Goal: Task Accomplishment & Management: Complete application form

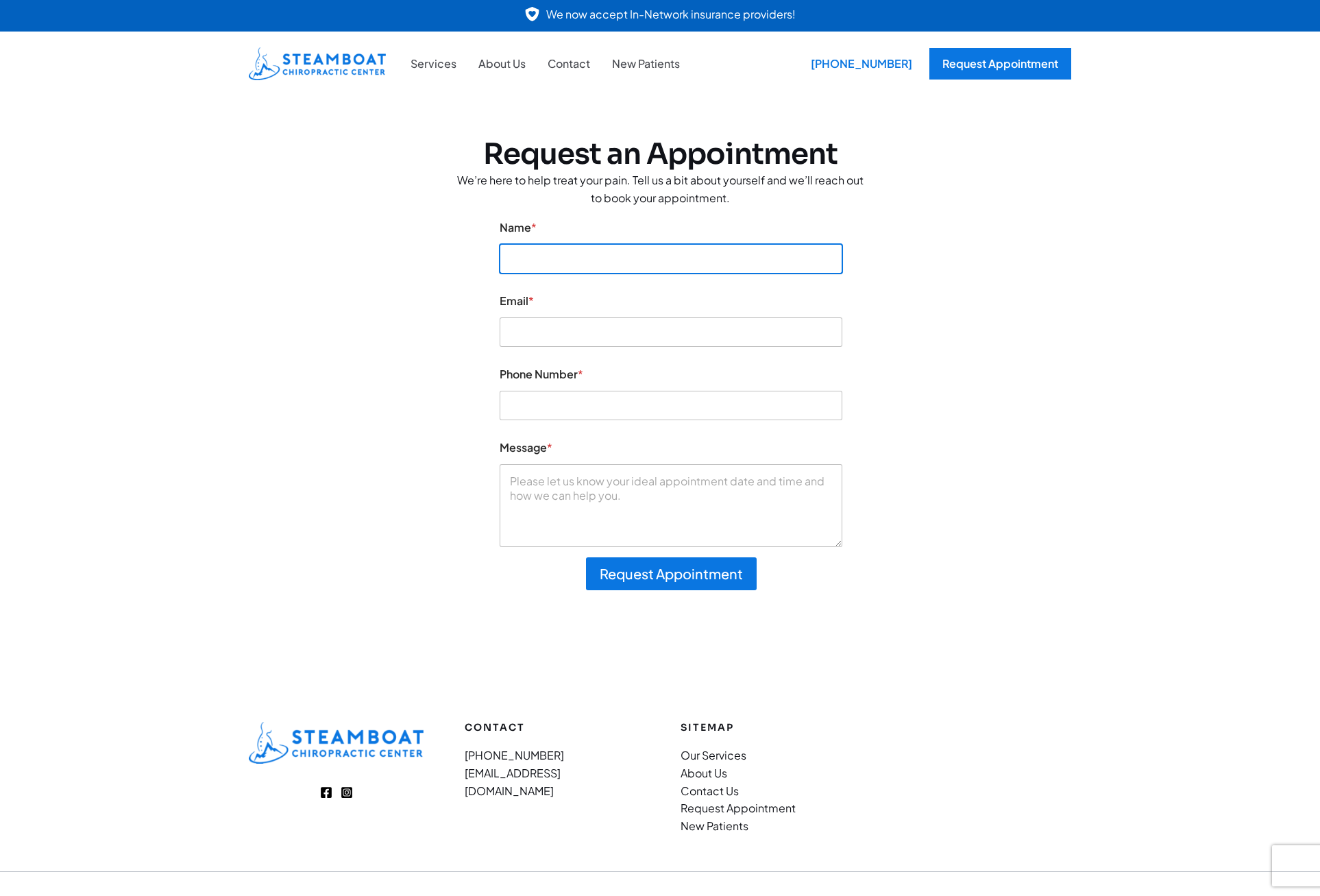
click at [560, 252] on input "Name *" at bounding box center [671, 258] width 343 height 29
type input "Robert Fuller"
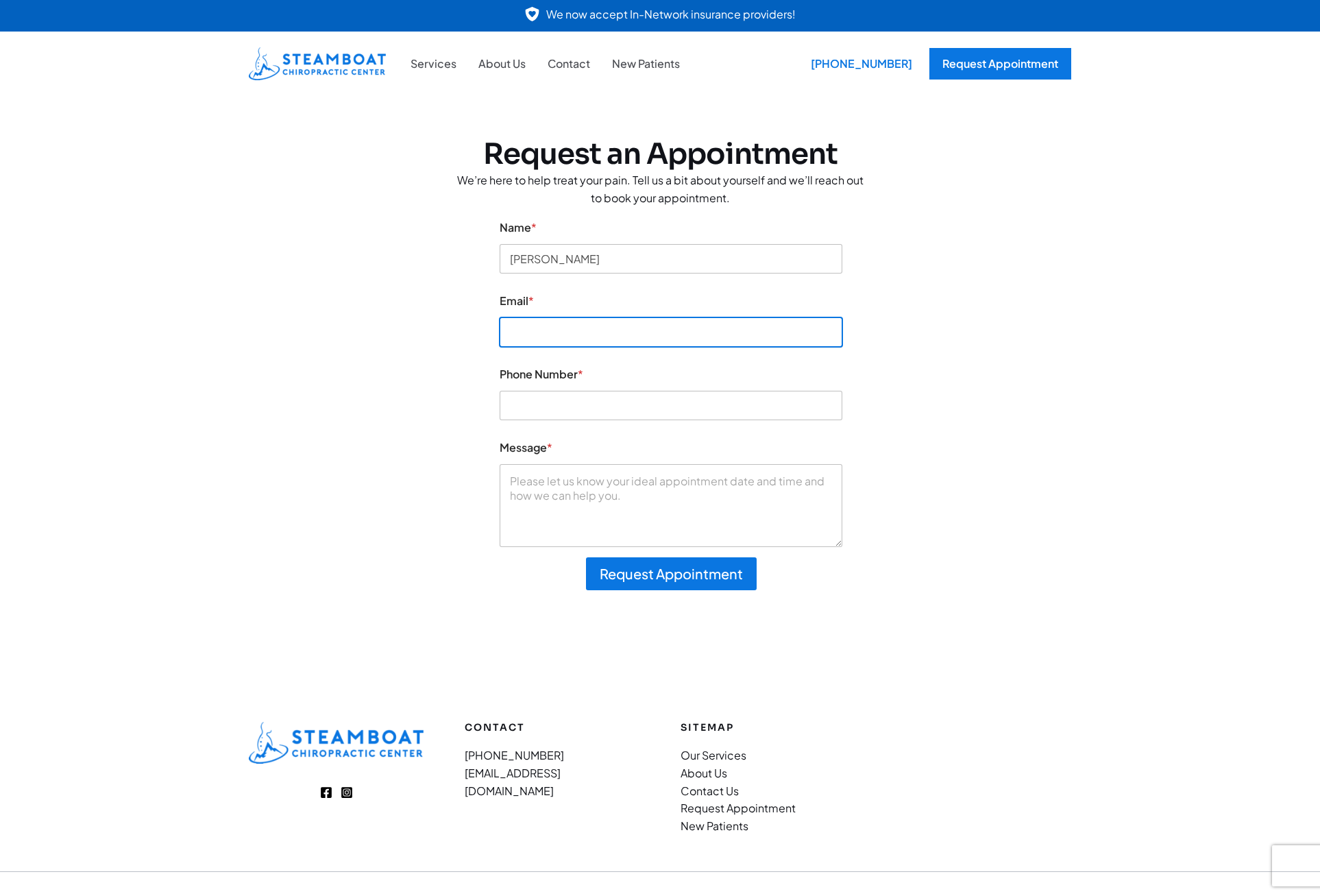
click at [538, 343] on input "Email *" at bounding box center [671, 332] width 343 height 29
click at [561, 336] on input "Email *" at bounding box center [671, 332] width 343 height 29
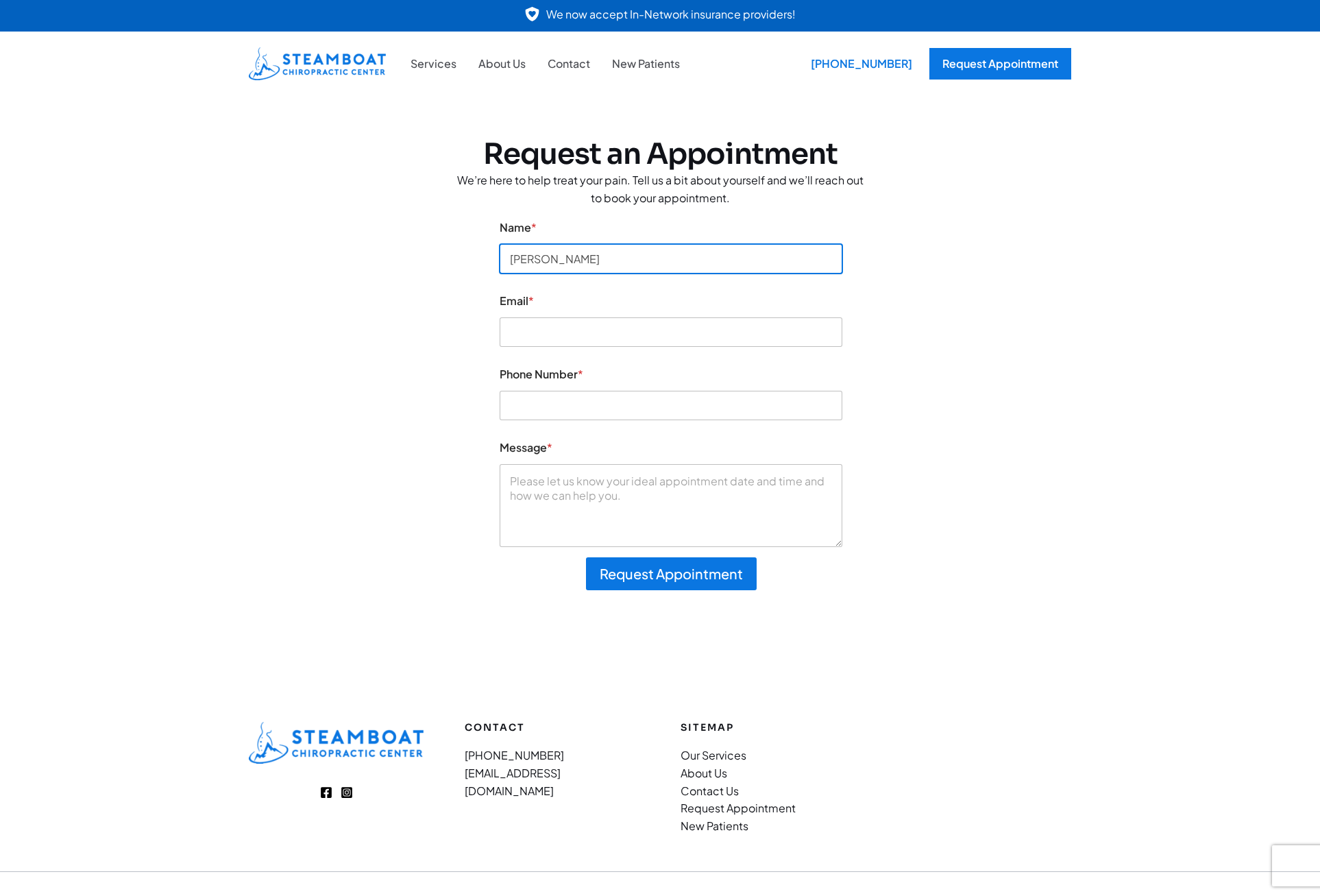
click at [610, 253] on input "Robert Fuller" at bounding box center [671, 258] width 343 height 29
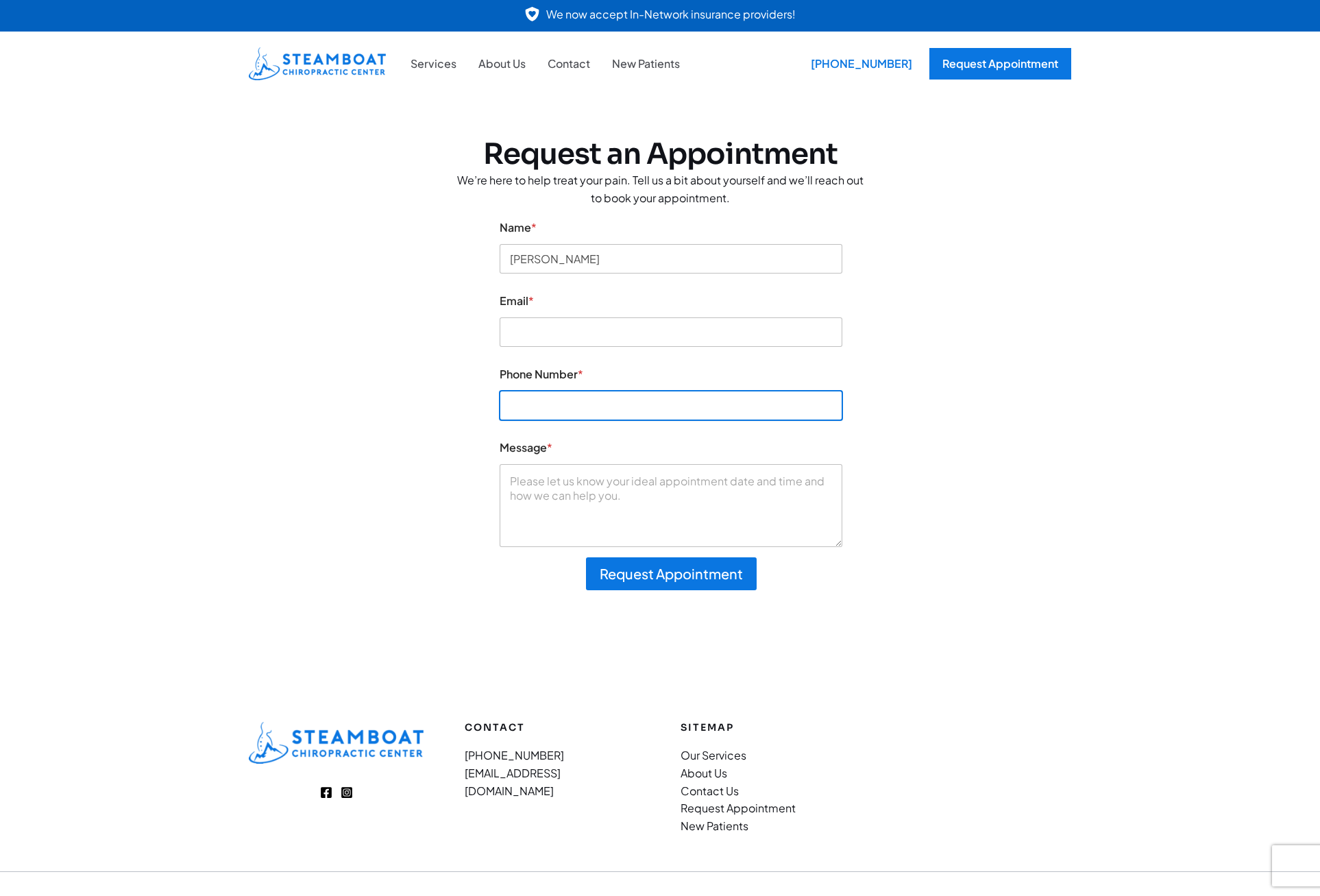
type input "5129881948"
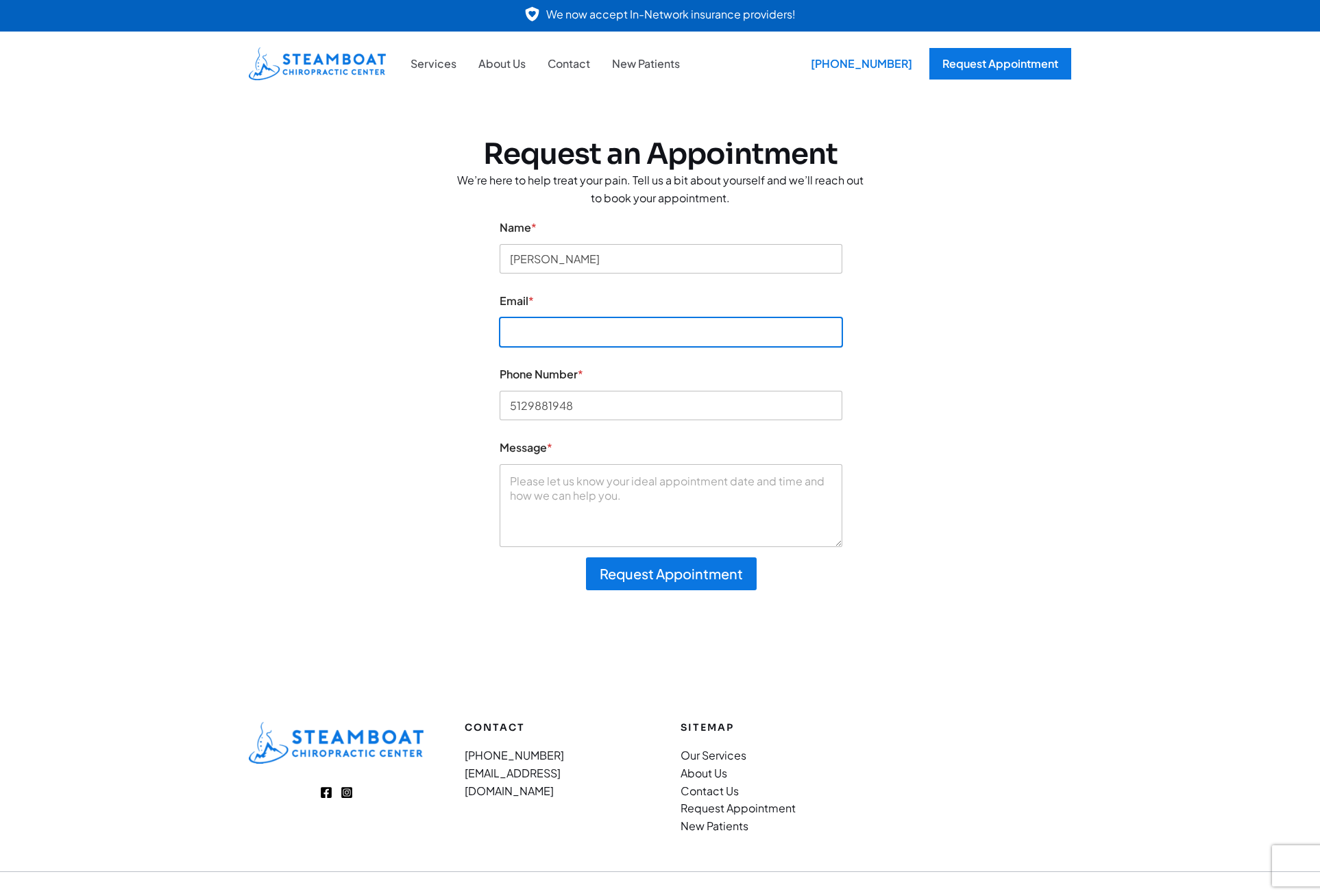
click at [573, 331] on input "Email *" at bounding box center [671, 332] width 343 height 29
type input "robert@fullerusa.com"
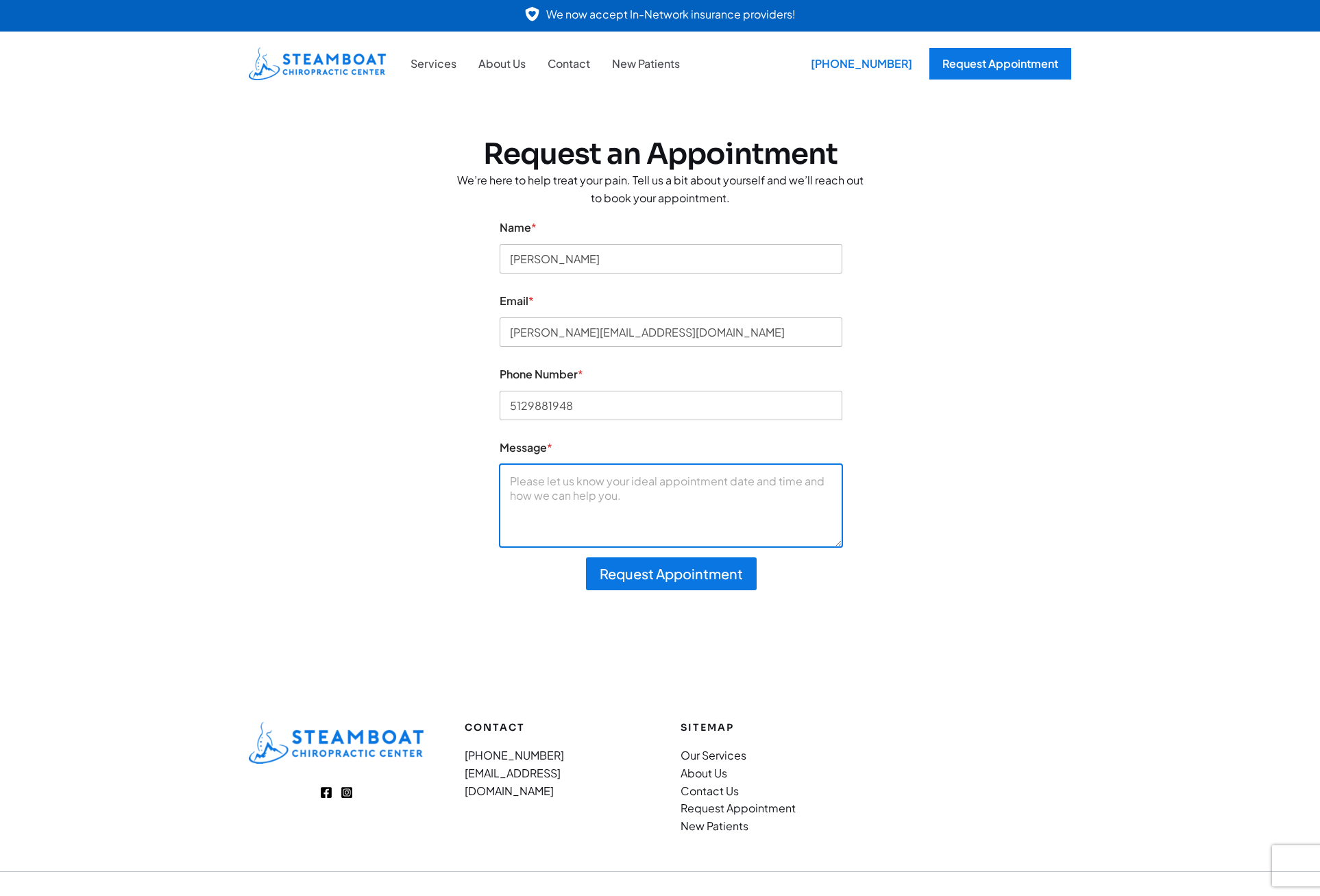
click at [539, 473] on textarea "Message *" at bounding box center [671, 504] width 343 height 83
click at [772, 499] on textarea "Hi, i twisted my back and would like to schedule an appointment for Monday Augu…" at bounding box center [671, 504] width 343 height 83
click at [615, 513] on textarea "Hi, i twisted my back and would like to schedule an appointment for Monday Augu…" at bounding box center [671, 504] width 343 height 83
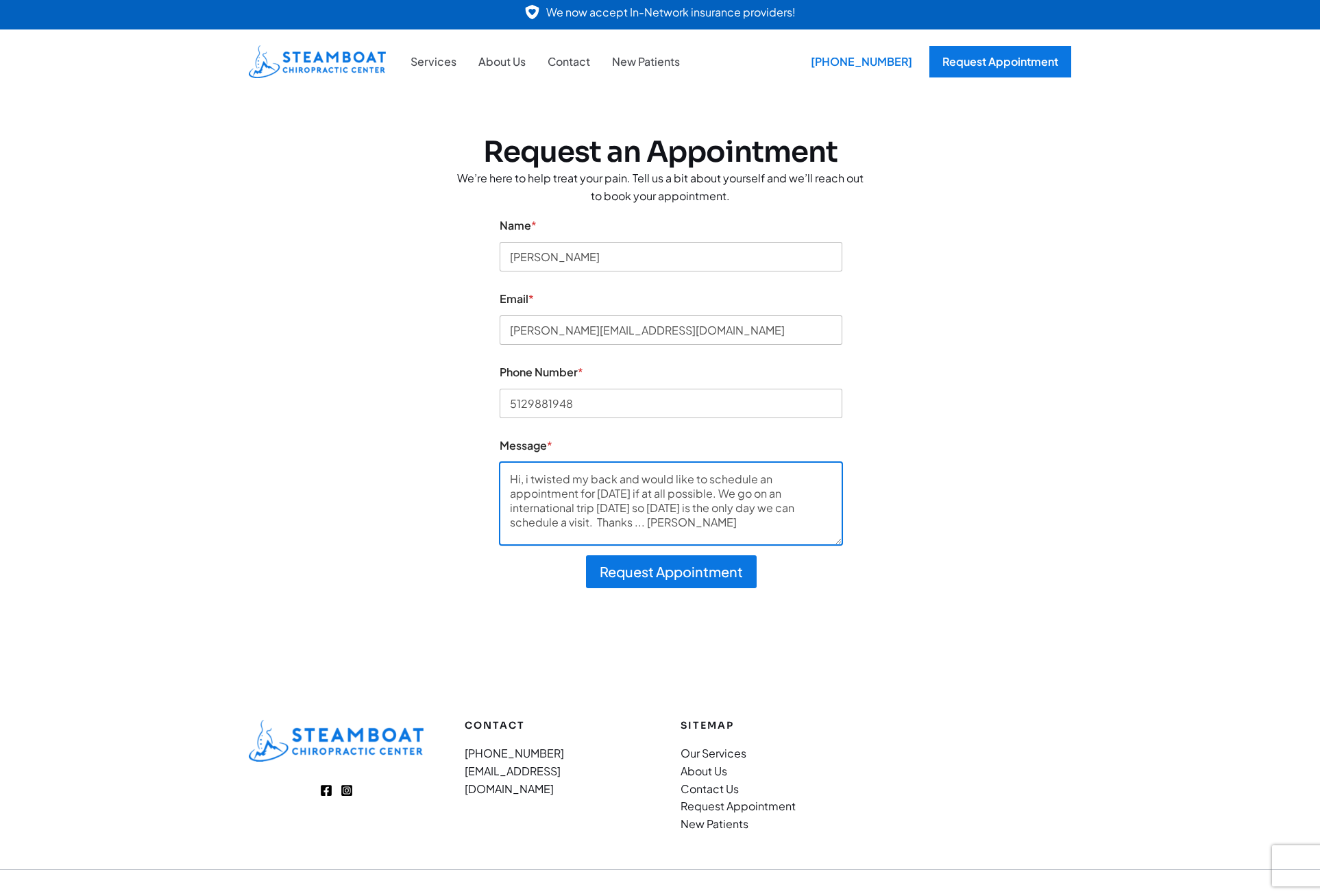
click at [525, 477] on textarea "Hi, i twisted my back and would like to schedule an appointment for Monday Augu…" at bounding box center [671, 502] width 343 height 83
click at [790, 510] on textarea "Hi, I twisted my back and would like to schedule an appointment for Monday Augu…" at bounding box center [671, 502] width 343 height 83
type textarea "Hi, I twisted my back and would like to schedule an appointment for Monday Augu…"
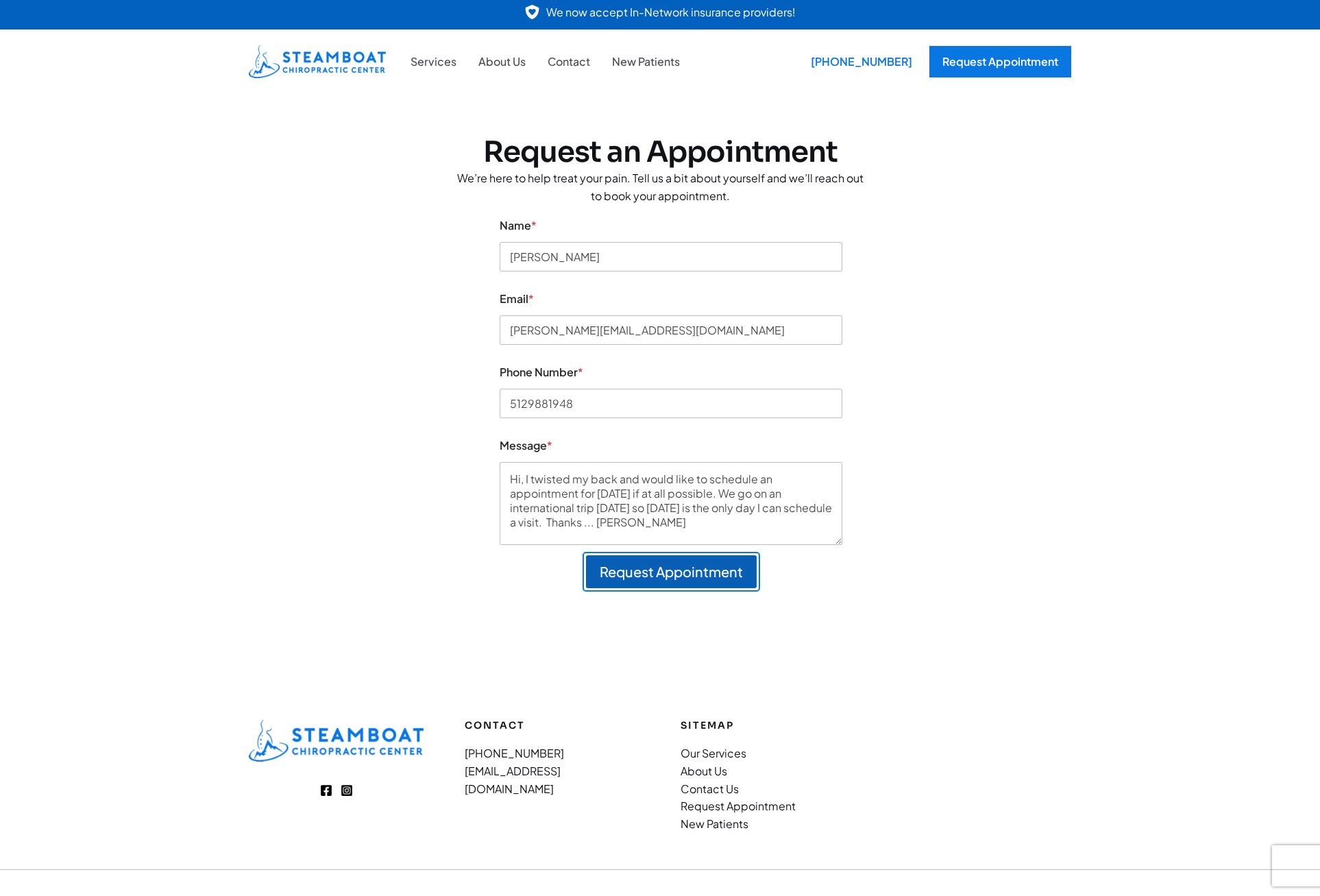
click at [653, 572] on button "Request Appointment" at bounding box center [672, 571] width 171 height 33
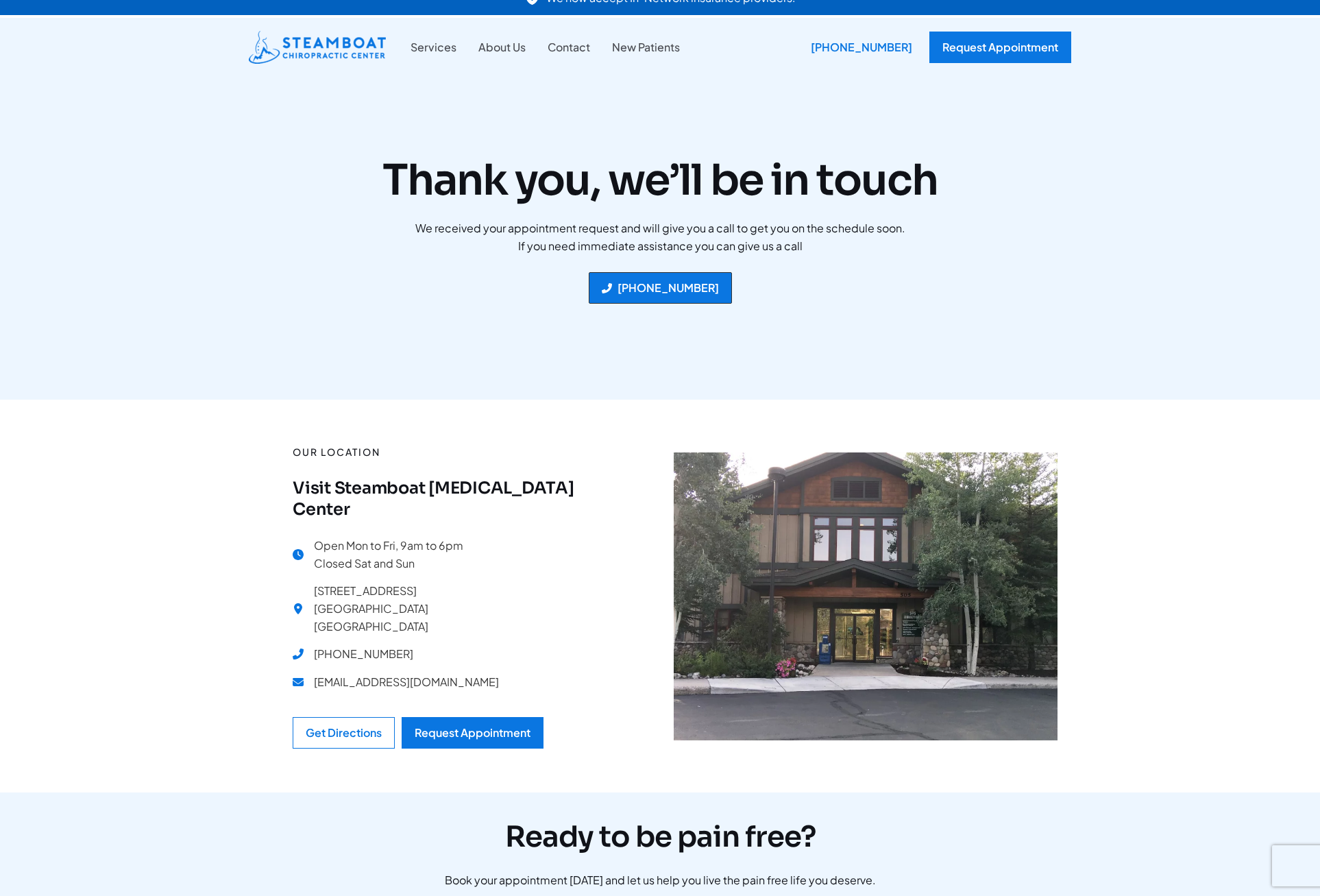
scroll to position [11, 0]
